Goal: Complete application form: Complete application form

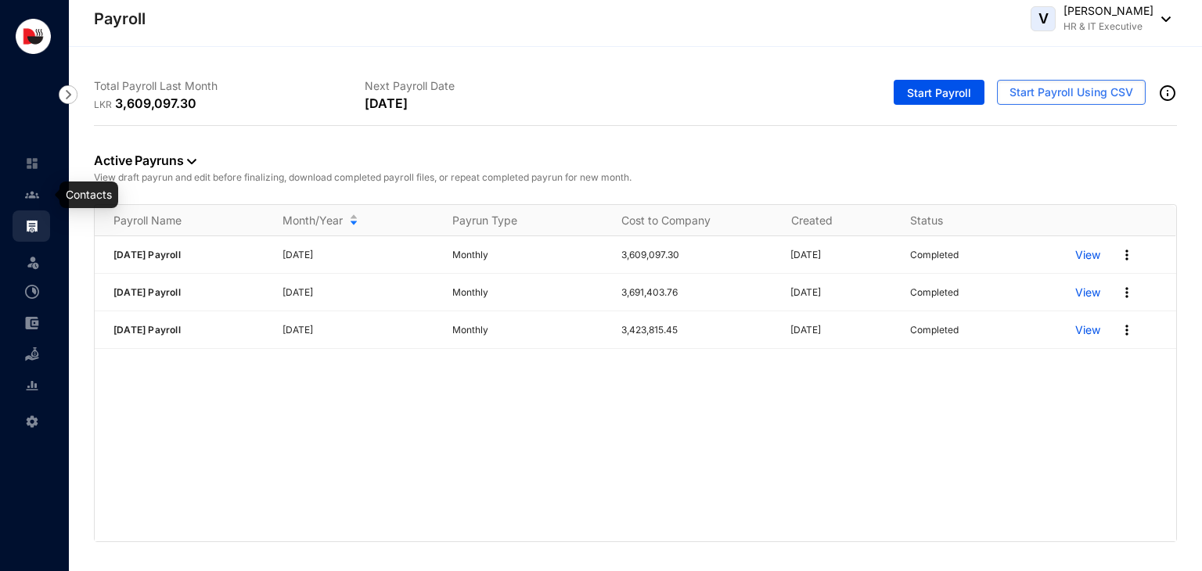
click at [35, 203] on link at bounding box center [44, 195] width 39 height 16
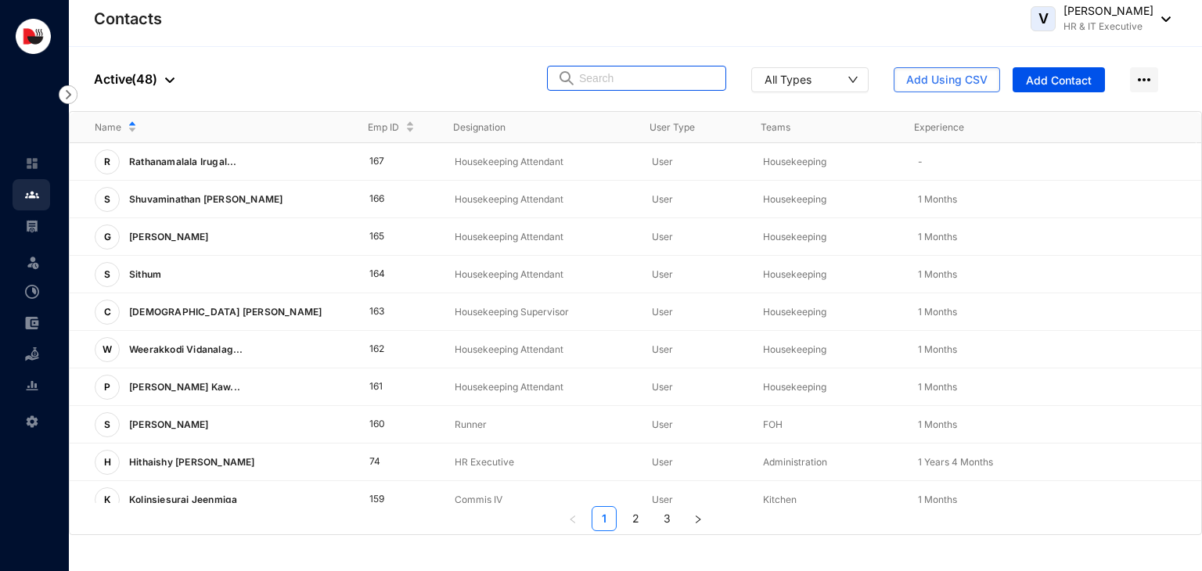
click at [626, 81] on input "text" at bounding box center [647, 78] width 137 height 23
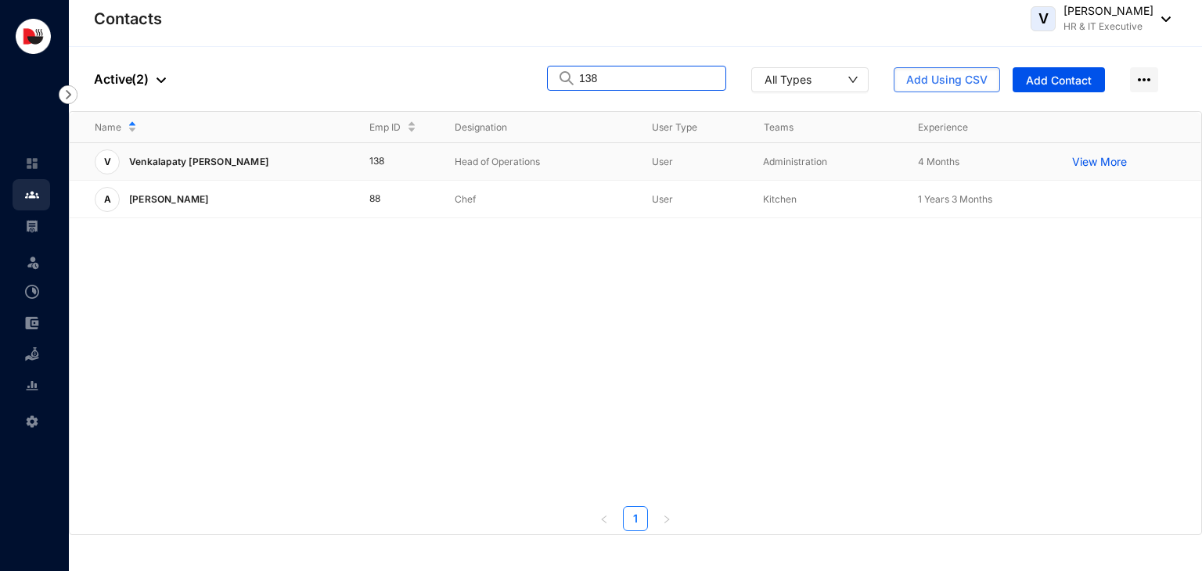
type input "138"
click at [456, 164] on p "Head of Operations" at bounding box center [541, 162] width 172 height 16
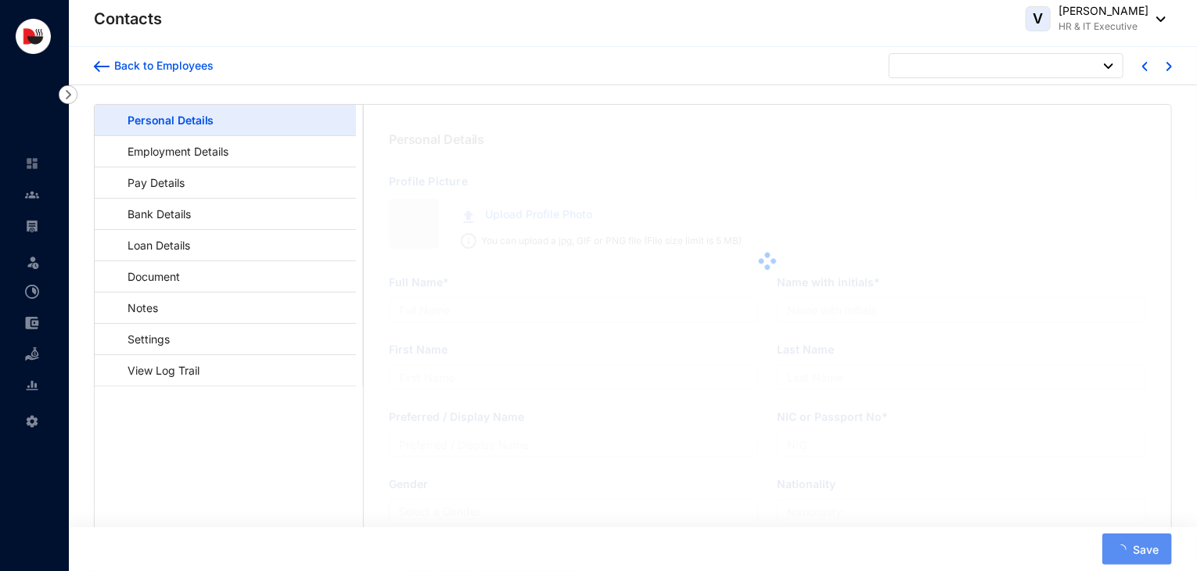
type input "Venkalapaty [PERSON_NAME]"
type input "[PERSON_NAME] V"
type input "Babu"
type input "Ramesh"
type input "Y4412082"
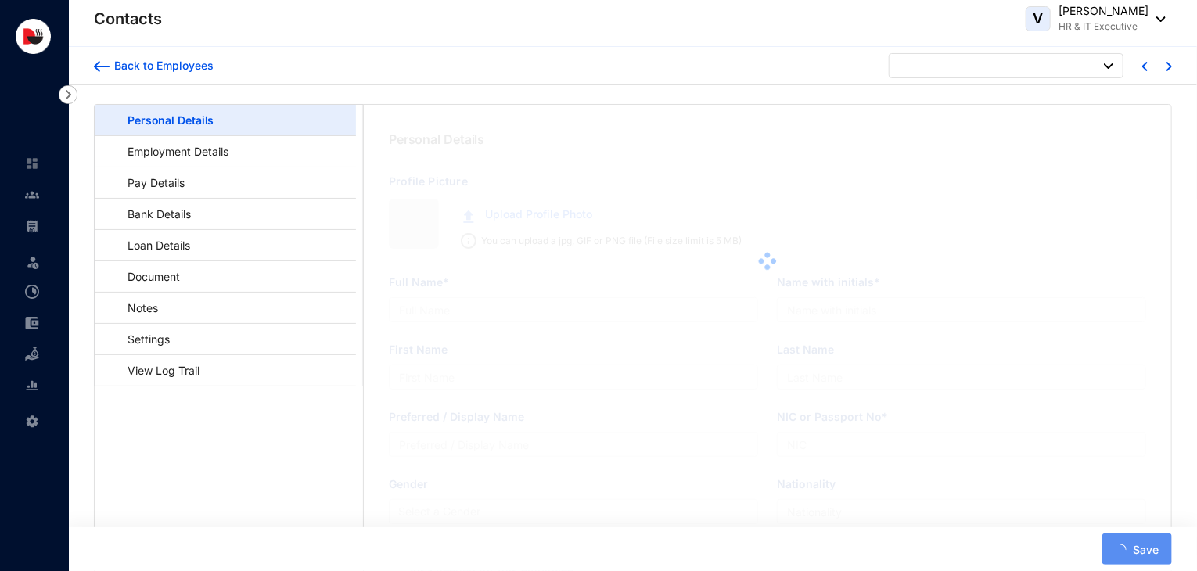
type input "9003030891"
type input "[STREET_ADDRESS]"
type input "[DATE]"
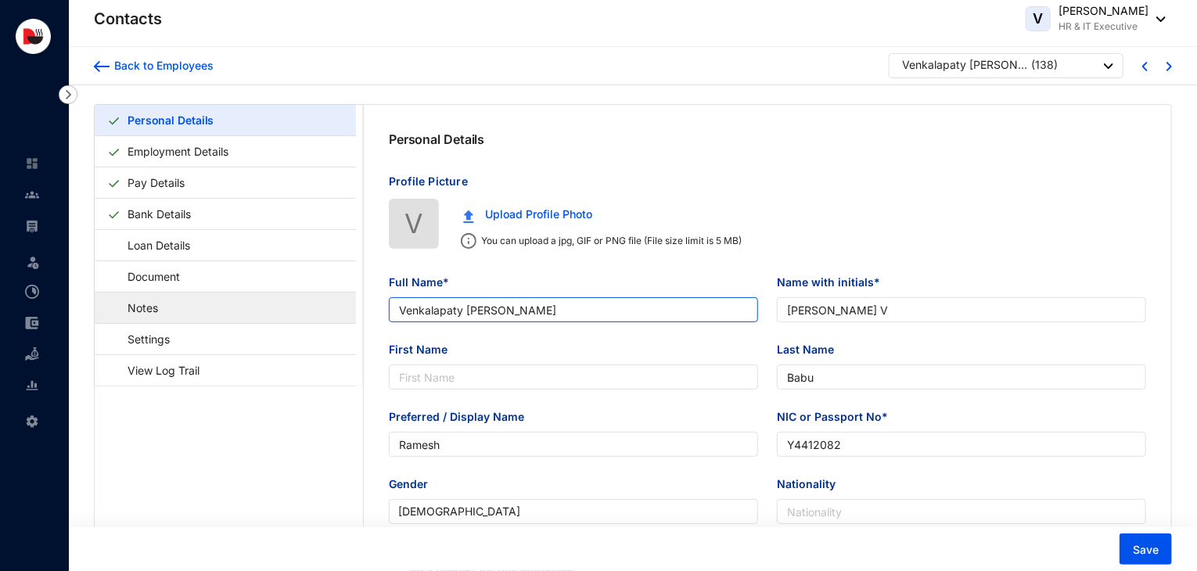
drag, startPoint x: 630, startPoint y: 318, endPoint x: 308, endPoint y: 322, distance: 322.4
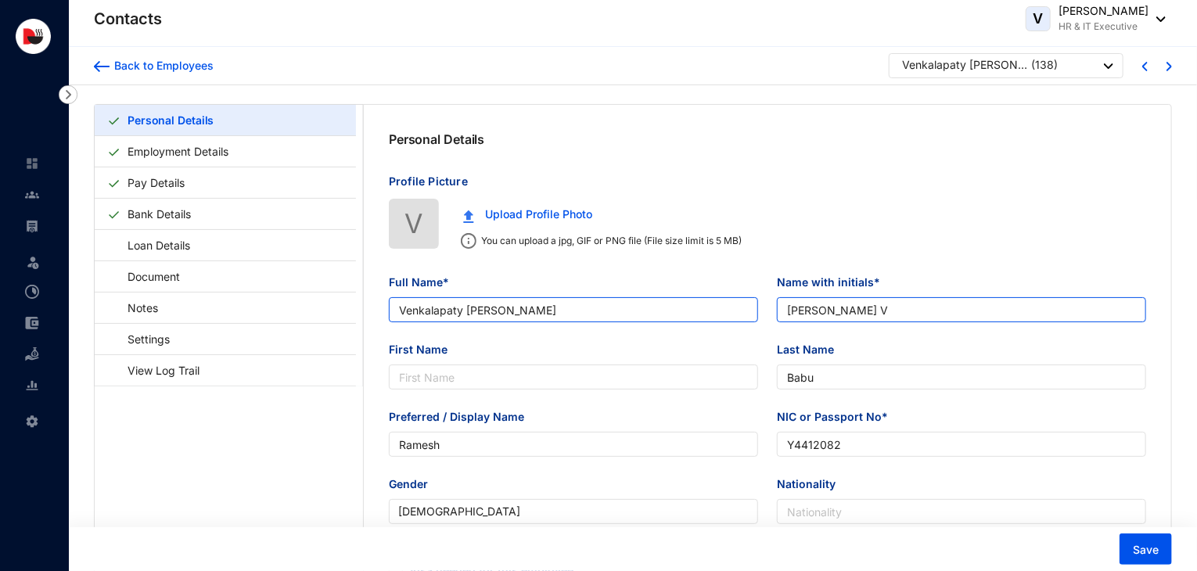
drag, startPoint x: 883, startPoint y: 311, endPoint x: 751, endPoint y: 318, distance: 131.6
click at [751, 318] on div "Full Name* [PERSON_NAME] Name with initials* [PERSON_NAME]" at bounding box center [767, 307] width 776 height 67
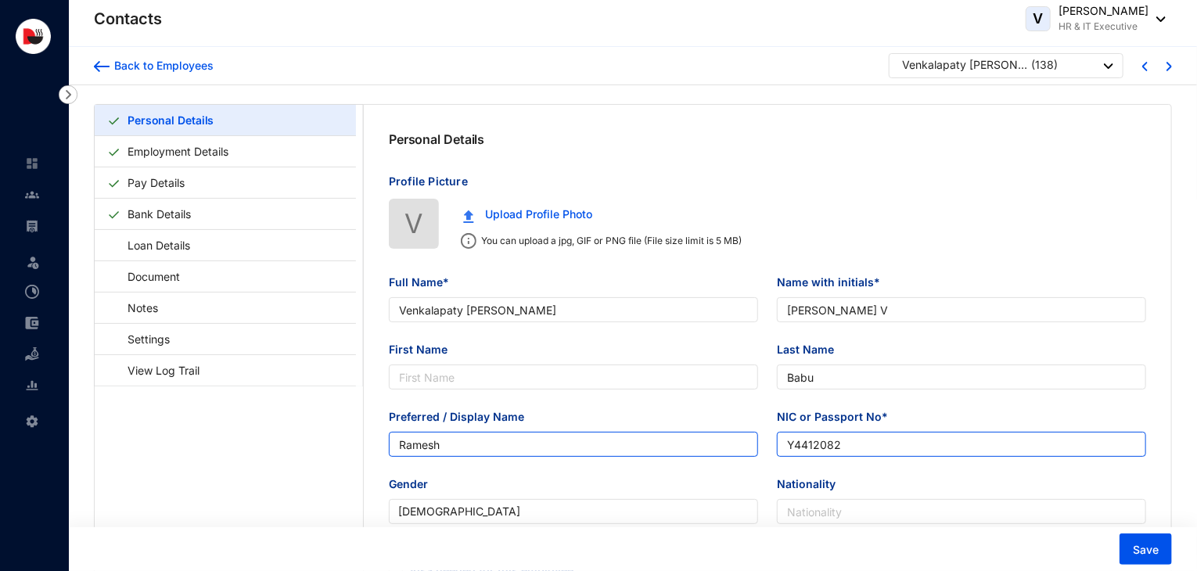
drag, startPoint x: 886, startPoint y: 446, endPoint x: 737, endPoint y: 436, distance: 149.0
click at [737, 436] on div "Preferred / Display Name [PERSON_NAME] or Passport No* [PASSPORT]" at bounding box center [767, 441] width 776 height 67
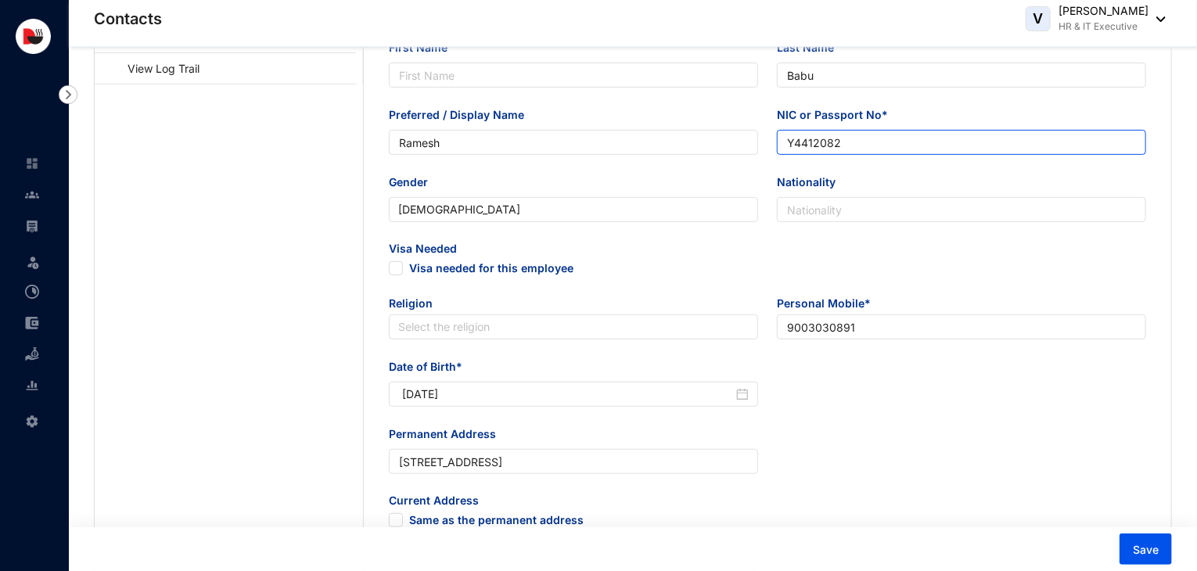
scroll to position [304, 0]
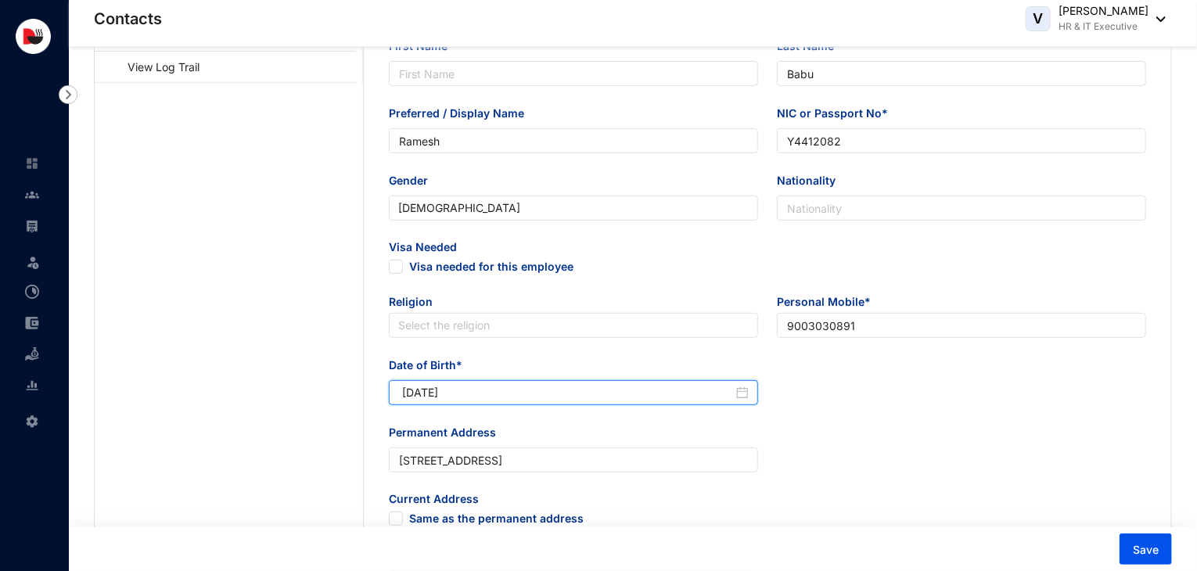
drag, startPoint x: 504, startPoint y: 402, endPoint x: 395, endPoint y: 408, distance: 108.9
click at [395, 408] on div "Date of Birth* [DEMOGRAPHIC_DATA]" at bounding box center [573, 390] width 388 height 67
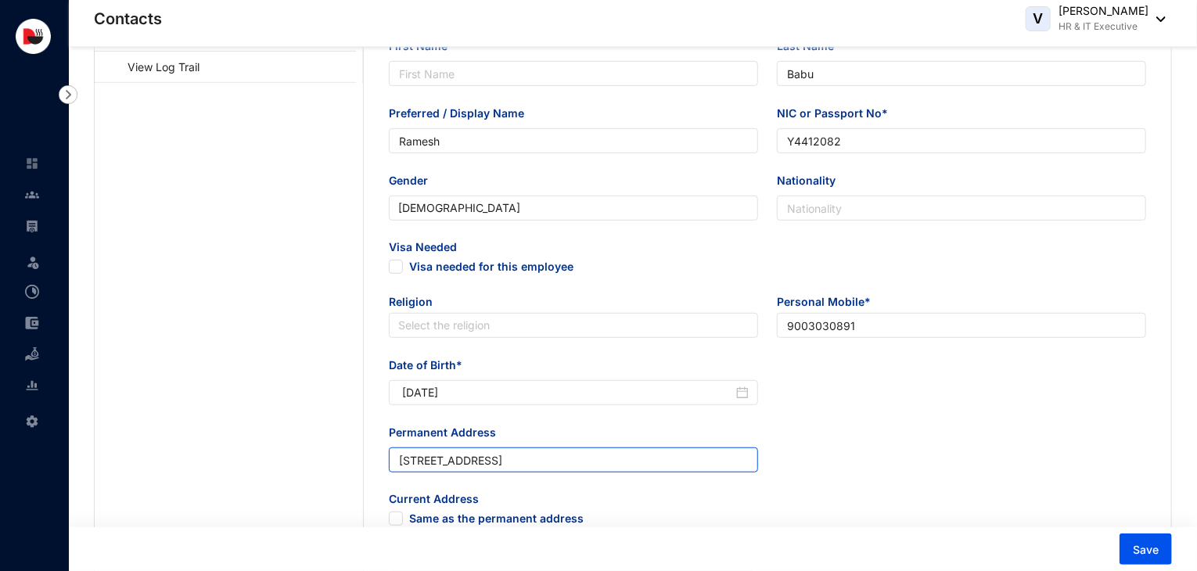
click at [533, 461] on input "[STREET_ADDRESS]" at bounding box center [573, 460] width 369 height 25
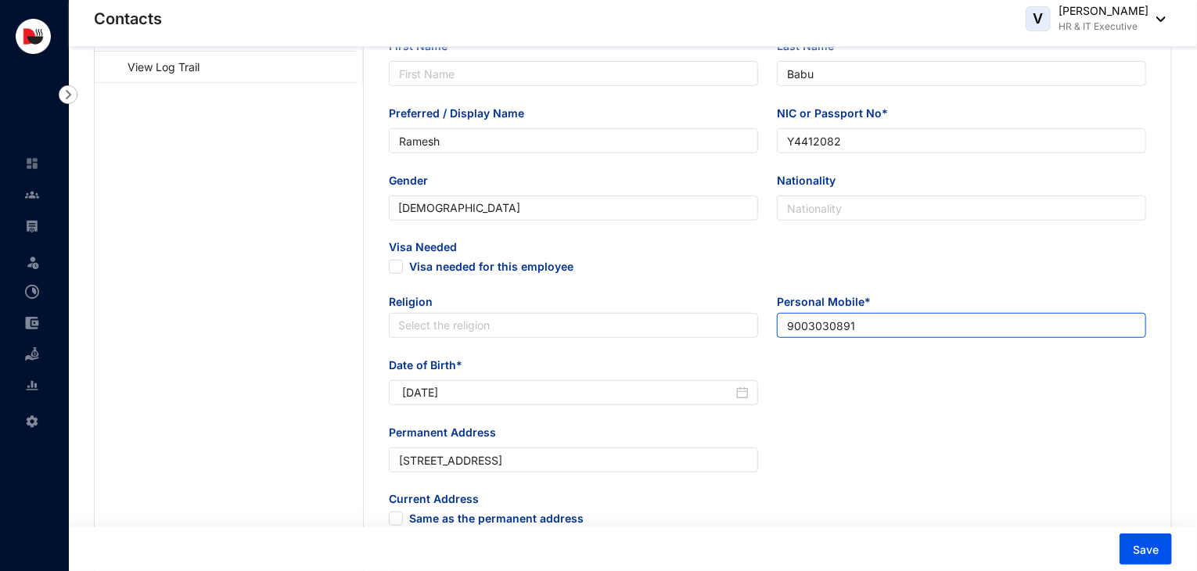
drag, startPoint x: 876, startPoint y: 330, endPoint x: 749, endPoint y: 344, distance: 128.3
click at [749, 344] on div "Religion Select the religion Personal Mobile* [PHONE_NUMBER]" at bounding box center [767, 325] width 776 height 63
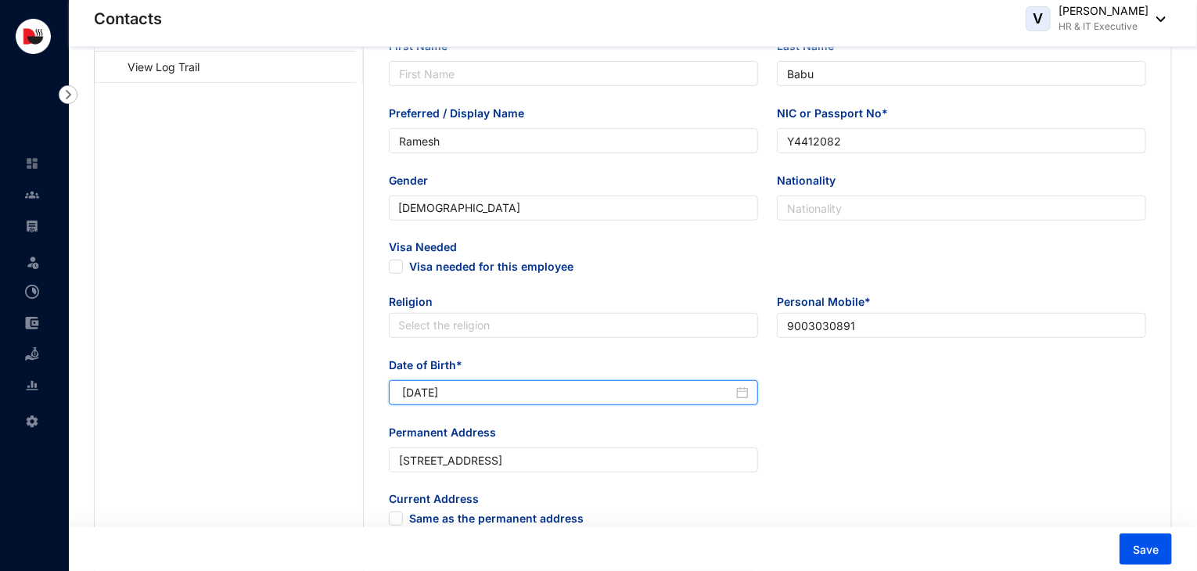
drag, startPoint x: 478, startPoint y: 392, endPoint x: 384, endPoint y: 400, distance: 94.2
click at [384, 400] on div "Date of Birth* [DEMOGRAPHIC_DATA]" at bounding box center [573, 390] width 388 height 67
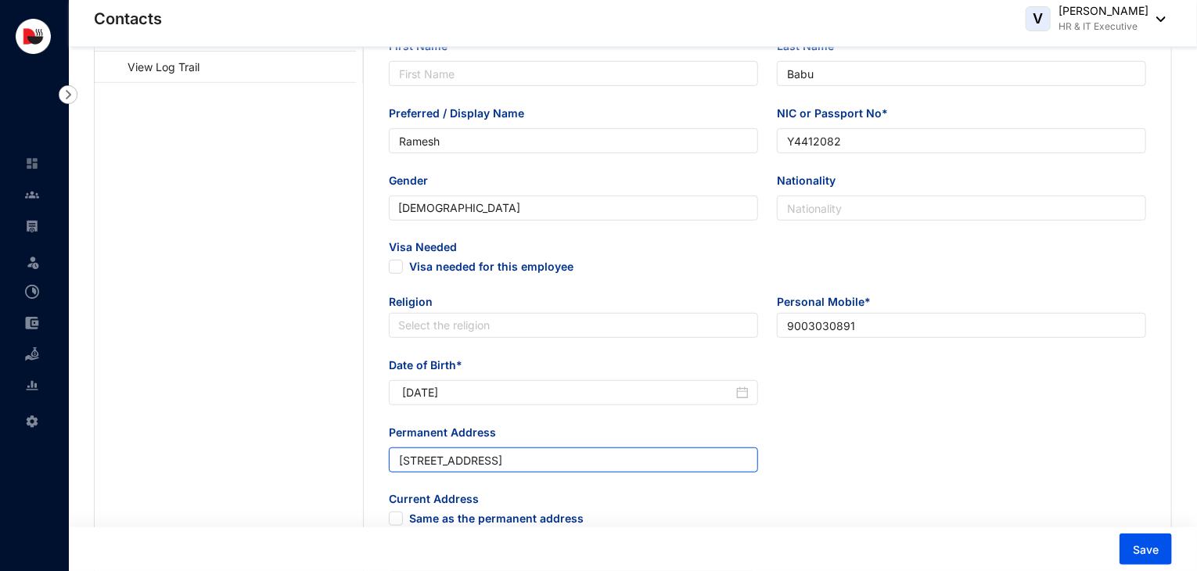
click at [466, 460] on input "[STREET_ADDRESS]" at bounding box center [573, 460] width 369 height 25
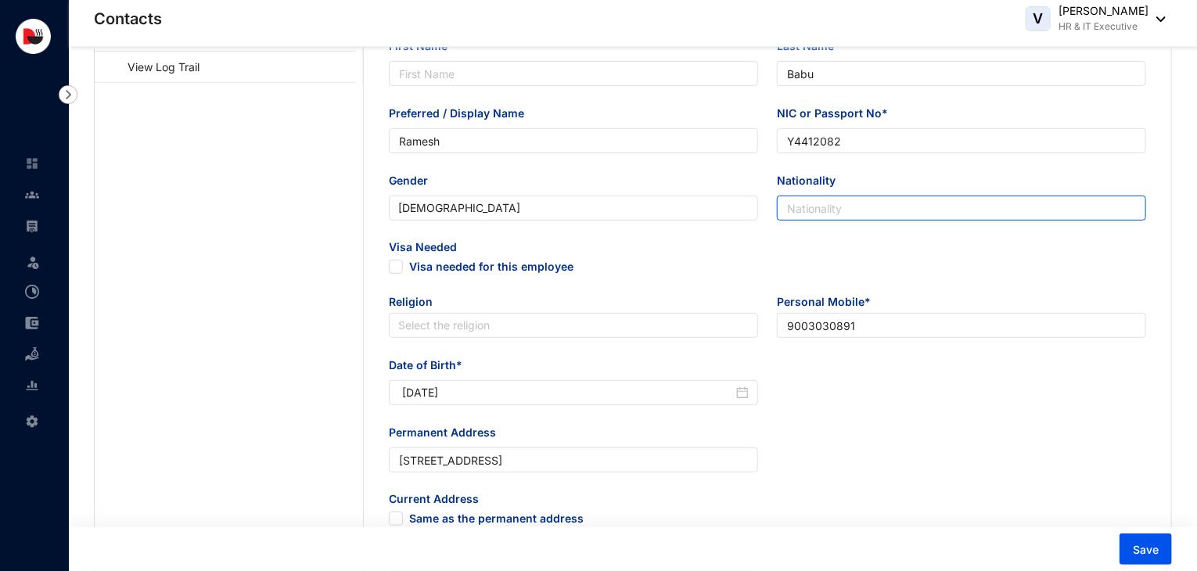
click at [856, 213] on input "Nationality" at bounding box center [961, 208] width 369 height 25
type input "[DEMOGRAPHIC_DATA]"
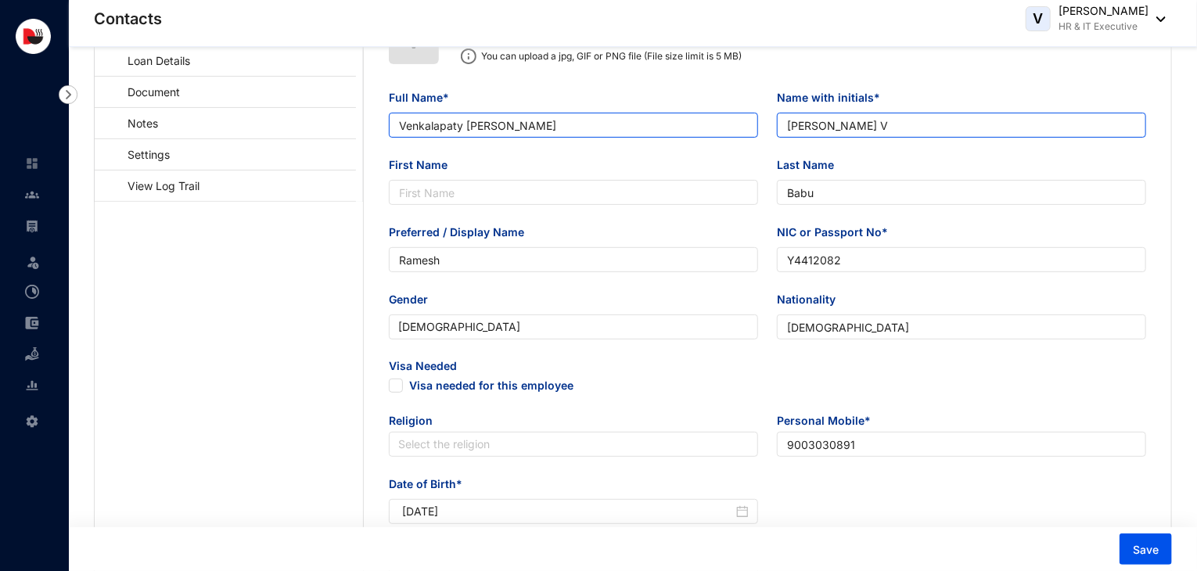
drag, startPoint x: 902, startPoint y: 122, endPoint x: 755, endPoint y: 128, distance: 147.2
click at [755, 128] on div "Full Name* [PERSON_NAME] Name with initials* [PERSON_NAME]" at bounding box center [767, 122] width 776 height 67
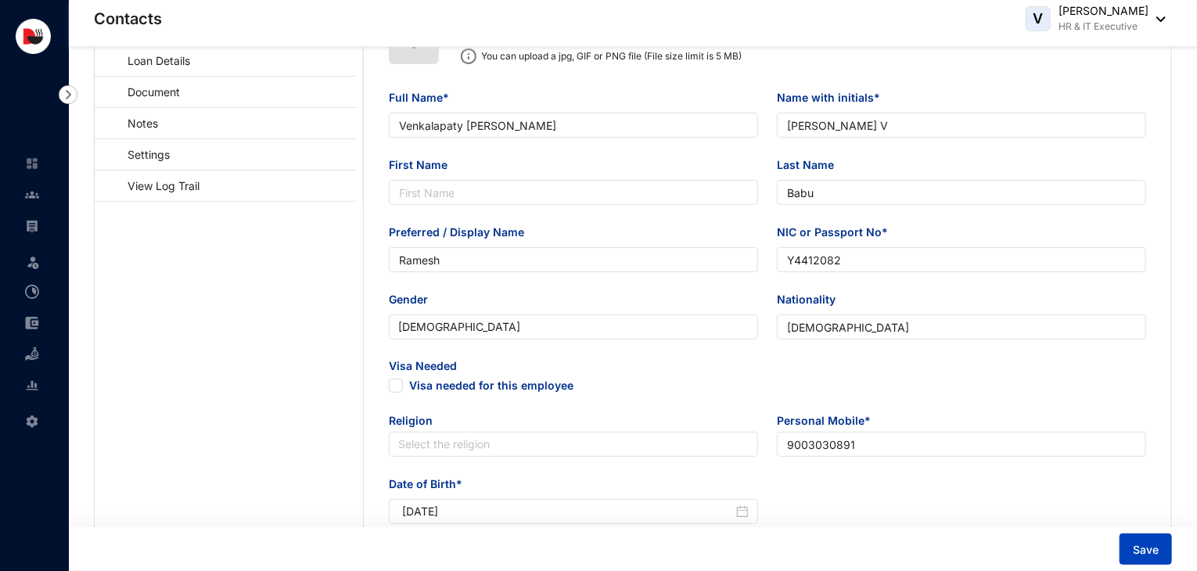
click at [1149, 542] on span "Save" at bounding box center [1146, 550] width 26 height 16
drag, startPoint x: 845, startPoint y: 264, endPoint x: 773, endPoint y: 259, distance: 72.1
click at [773, 259] on div "NIC or Passport No* [PASSPORT]" at bounding box center [962, 257] width 388 height 67
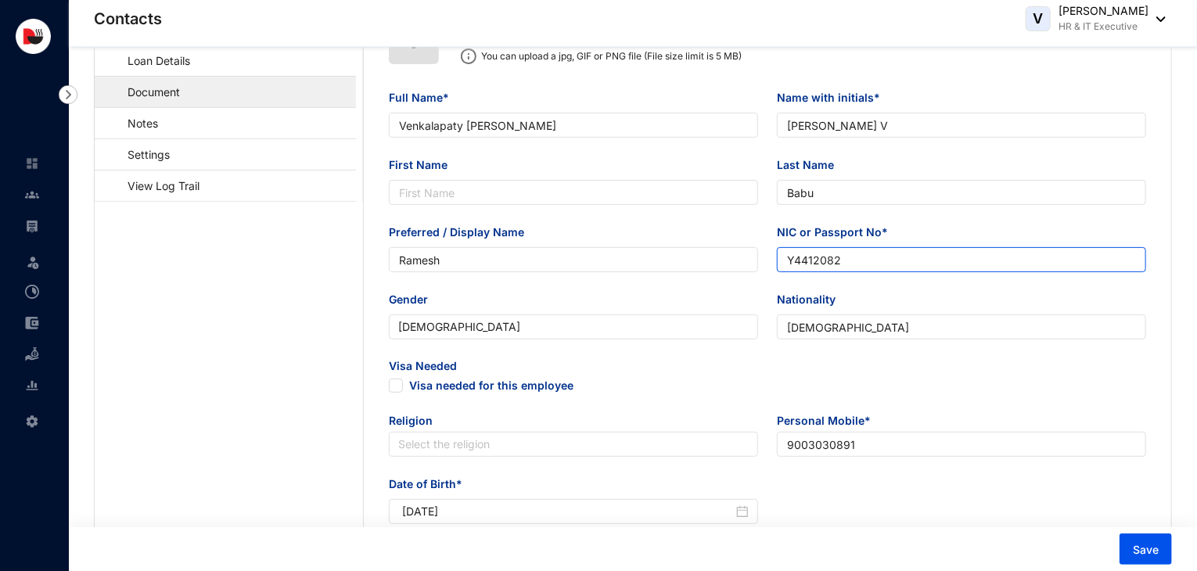
scroll to position [0, 0]
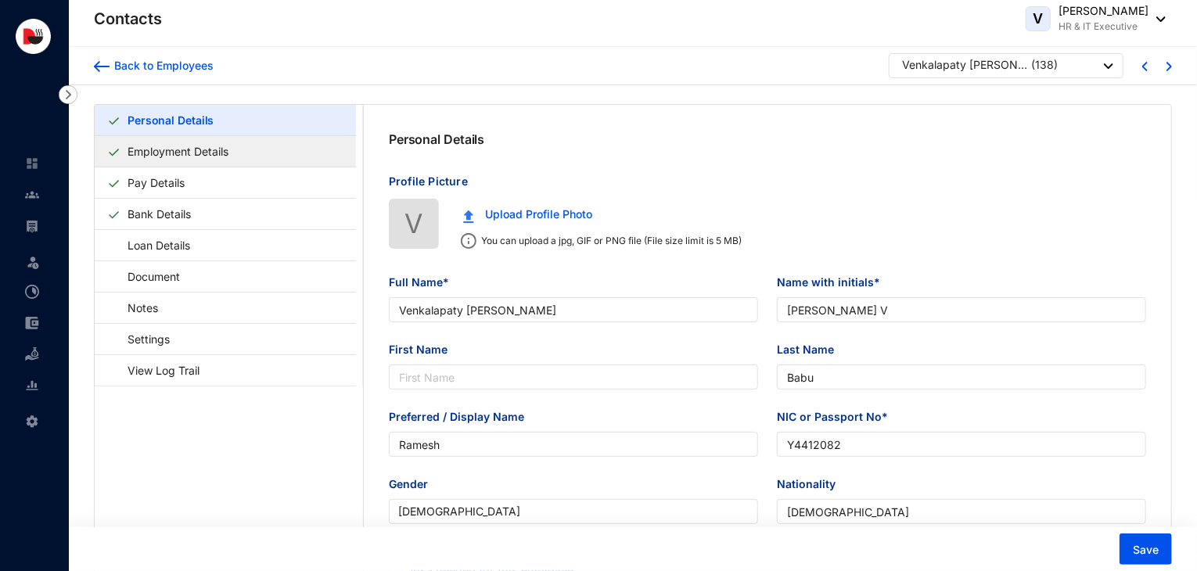
click at [209, 154] on link "Employment Details" at bounding box center [177, 151] width 113 height 32
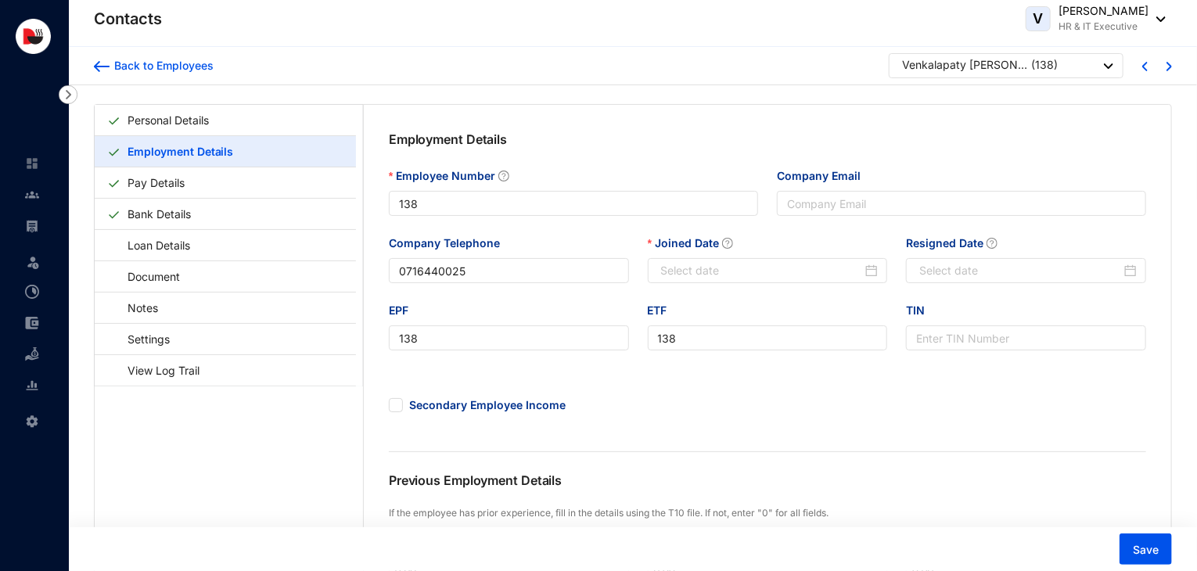
type input "[DATE]"
drag, startPoint x: 509, startPoint y: 268, endPoint x: 364, endPoint y: 275, distance: 145.7
click at [364, 275] on div "Employment Details Employee Number 138 Company Email Company Telephone 07164400…" at bounding box center [768, 476] width 808 height 743
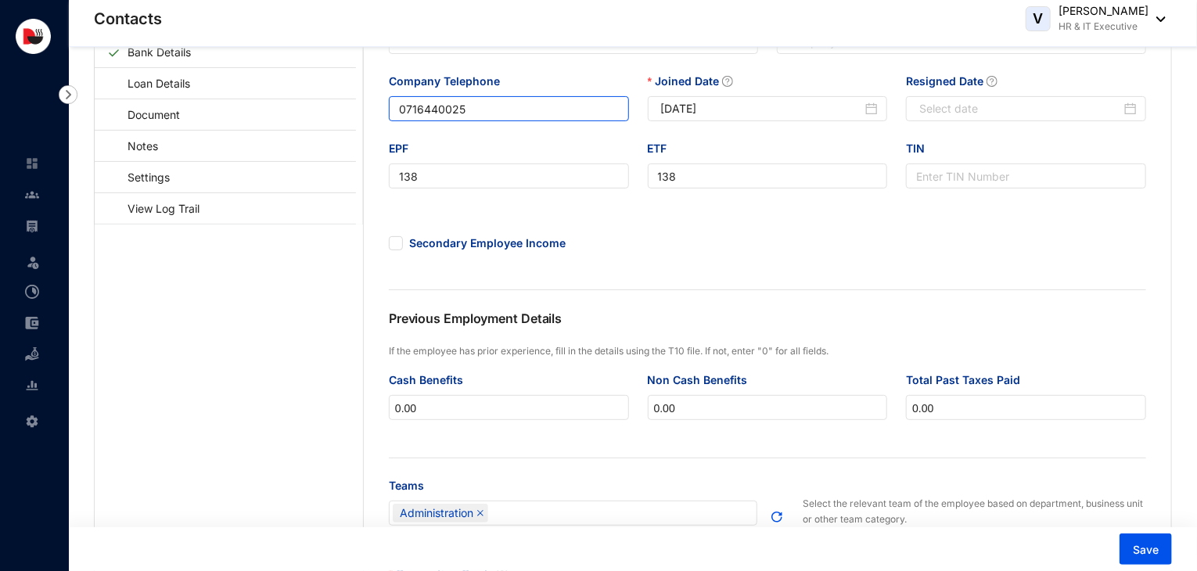
scroll to position [156, 0]
